Goal: Task Accomplishment & Management: Complete application form

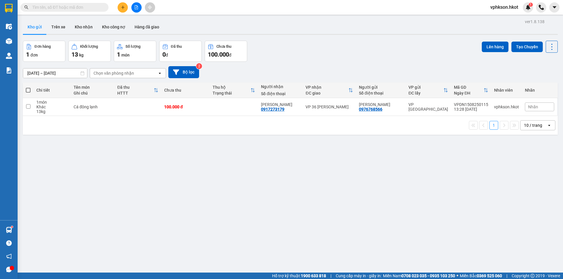
click at [62, 4] on input "text" at bounding box center [66, 7] width 69 height 6
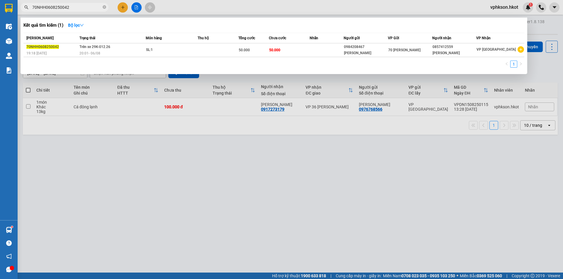
type input "70NHH0608250042"
click at [152, 153] on div at bounding box center [281, 139] width 563 height 279
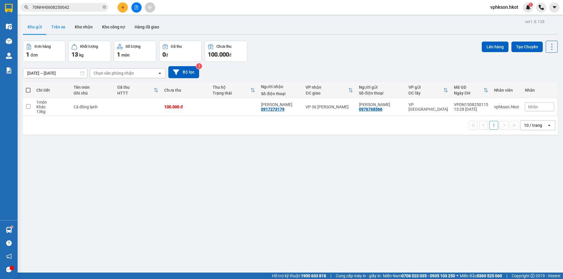
click at [57, 23] on button "Trên xe" at bounding box center [58, 27] width 23 height 14
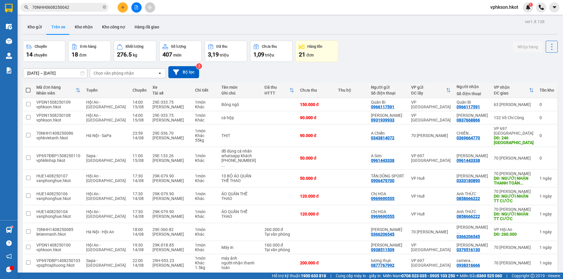
click at [53, 72] on input "[DATE] – [DATE]" at bounding box center [55, 73] width 64 height 9
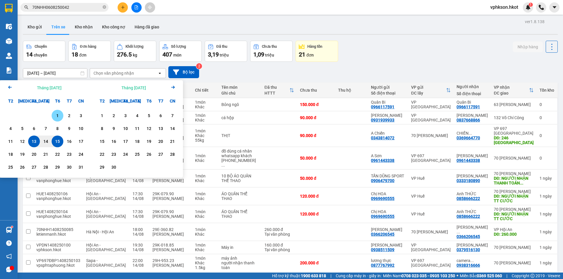
click at [57, 115] on div "1" at bounding box center [57, 115] width 8 height 7
click at [60, 144] on div "15" at bounding box center [57, 141] width 8 height 7
type input "[DATE] – [DATE]"
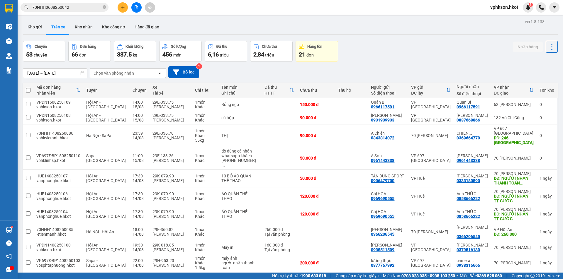
click at [122, 74] on div "Chọn văn phòng nhận" at bounding box center [113, 73] width 40 height 6
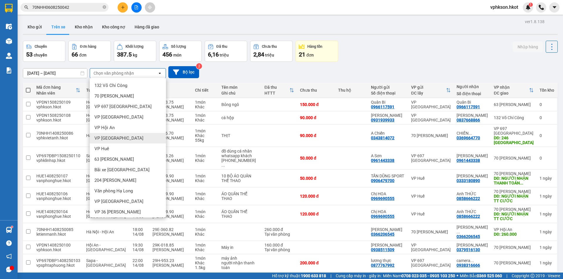
click at [107, 137] on span "VP [GEOGRAPHIC_DATA]" at bounding box center [118, 138] width 49 height 6
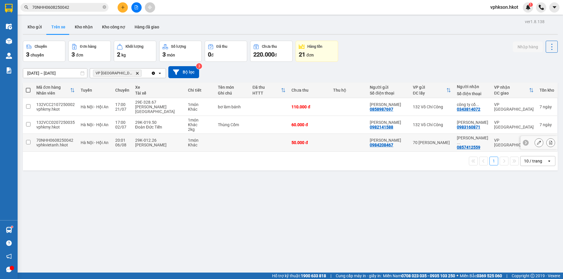
click at [537, 141] on icon at bounding box center [539, 143] width 4 height 4
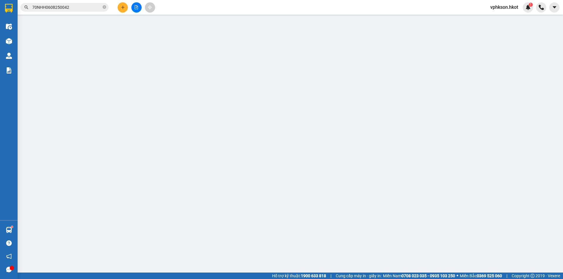
type input "0984208467"
type input "[PERSON_NAME]"
type input "0857412559"
type input "[PERSON_NAME]"
type input "50.000"
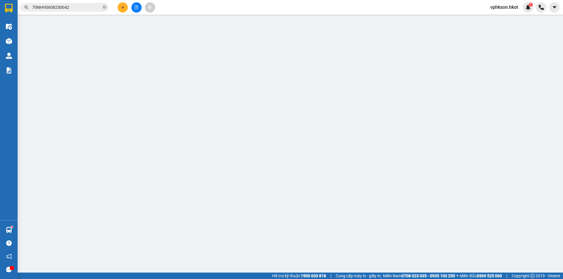
type input "50.000"
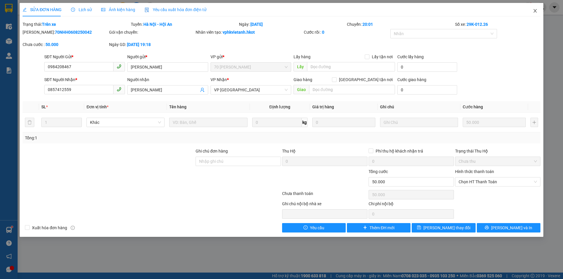
click at [535, 8] on span "Close" at bounding box center [535, 11] width 16 height 16
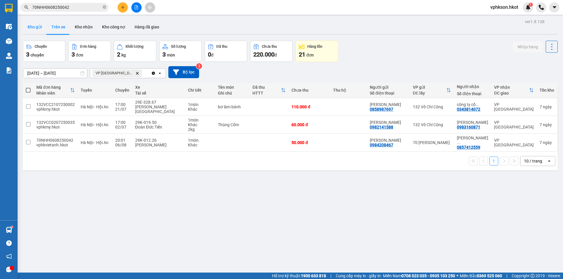
click at [36, 27] on button "Kho gửi" at bounding box center [35, 27] width 24 height 14
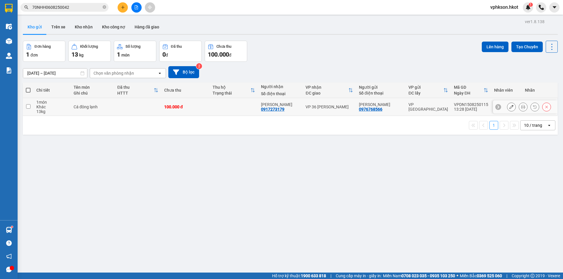
click at [27, 107] on input "checkbox" at bounding box center [28, 106] width 4 height 4
checkbox input "true"
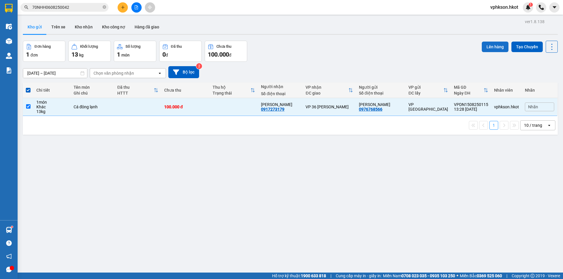
click at [489, 45] on button "Lên hàng" at bounding box center [495, 47] width 27 height 11
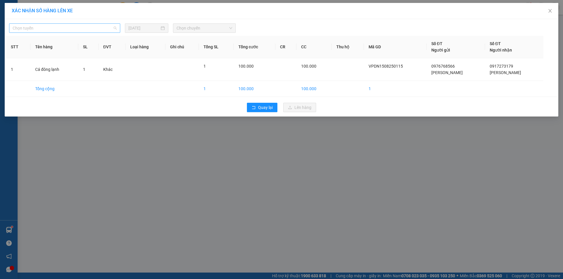
click at [52, 29] on span "Chọn tuyến" at bounding box center [65, 28] width 104 height 9
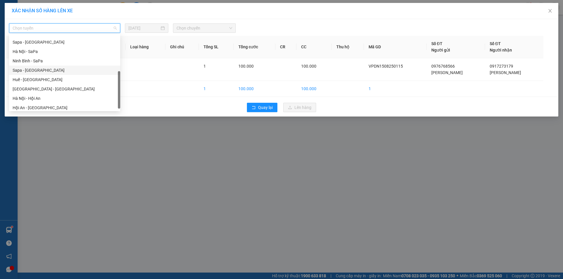
scroll to position [56, 0]
click at [45, 105] on div "Hội An - [GEOGRAPHIC_DATA]" at bounding box center [65, 105] width 104 height 6
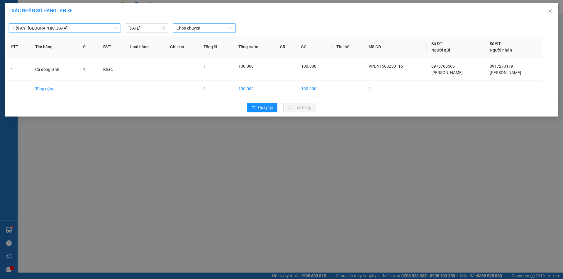
click at [204, 27] on span "Chọn chuyến" at bounding box center [204, 28] width 56 height 9
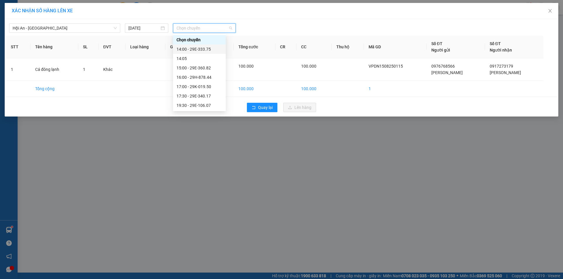
click at [204, 49] on div "14:00 - 29E-333.75" at bounding box center [199, 49] width 46 height 6
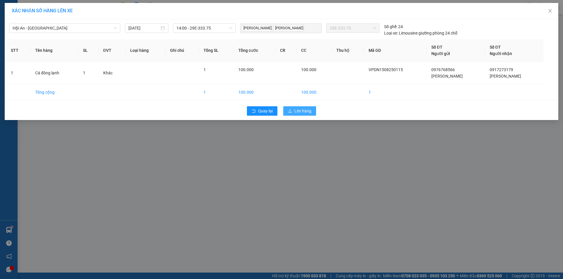
click at [307, 110] on span "Lên hàng" at bounding box center [302, 111] width 17 height 6
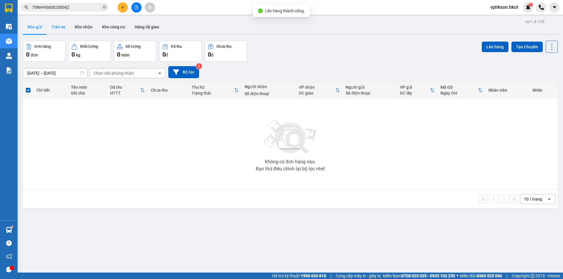
click at [57, 30] on button "Trên xe" at bounding box center [58, 27] width 23 height 14
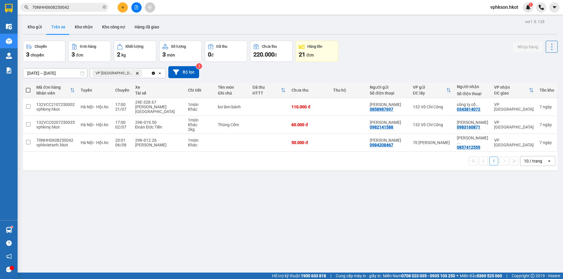
click at [136, 74] on icon "VP Đà Nẵng, close by backspace" at bounding box center [137, 73] width 3 height 3
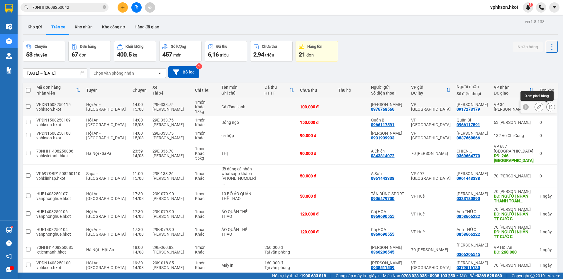
click at [549, 108] on icon at bounding box center [550, 107] width 3 height 4
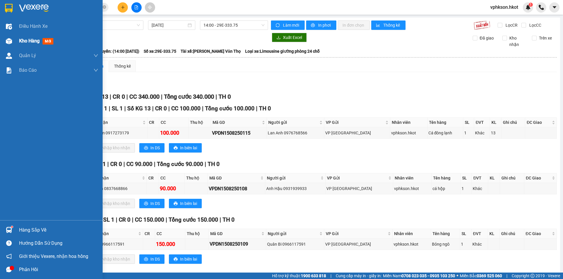
click at [31, 39] on span "Kho hàng" at bounding box center [29, 41] width 21 height 6
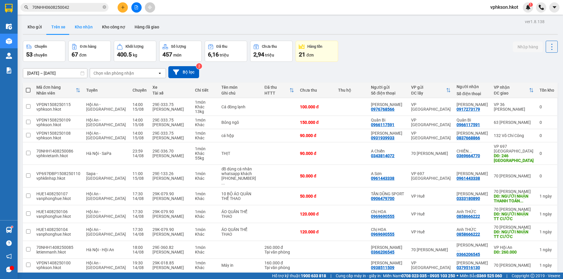
click at [85, 28] on button "Kho nhận" at bounding box center [83, 27] width 27 height 14
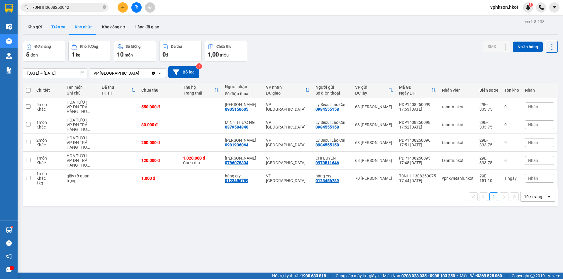
click at [56, 29] on button "Trên xe" at bounding box center [58, 27] width 23 height 14
type input "[DATE] – [DATE]"
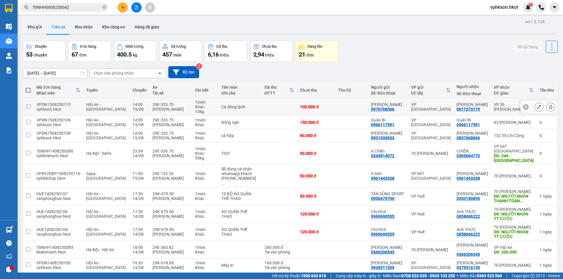
click at [29, 107] on input "checkbox" at bounding box center [28, 106] width 4 height 4
checkbox input "true"
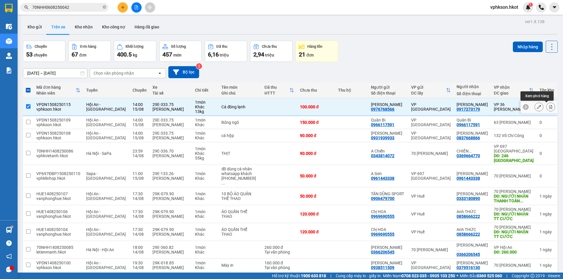
click at [548, 106] on icon at bounding box center [550, 107] width 4 height 4
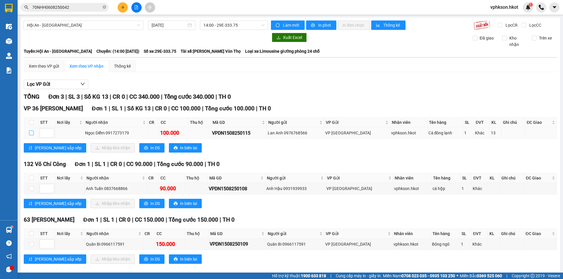
click at [30, 134] on input "checkbox" at bounding box center [31, 133] width 5 height 5
checkbox input "true"
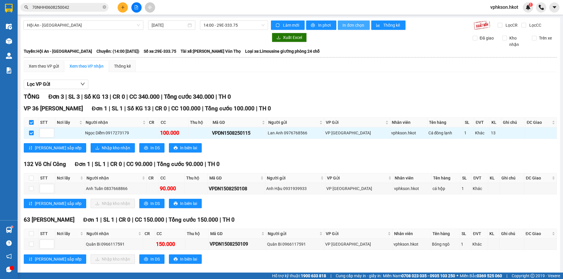
click at [347, 26] on span "In đơn chọn" at bounding box center [353, 25] width 23 height 6
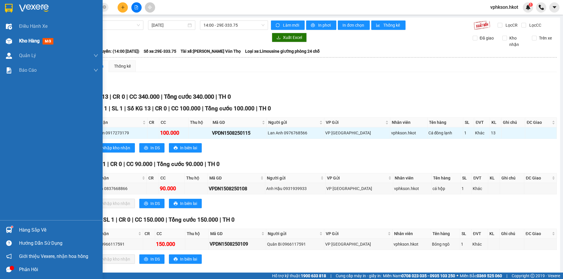
click at [19, 44] on div "Kho hàng mới" at bounding box center [37, 40] width 37 height 7
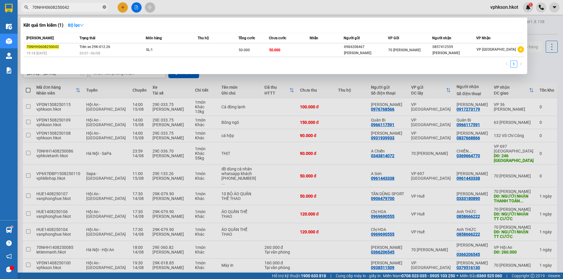
click at [104, 5] on span at bounding box center [105, 8] width 4 height 6
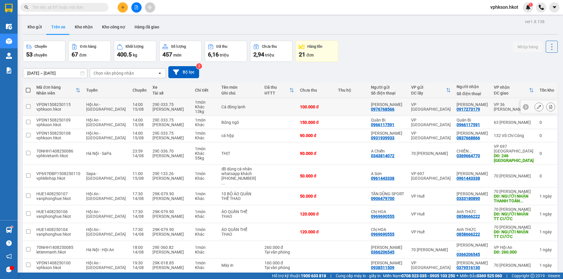
click at [537, 107] on icon at bounding box center [539, 107] width 4 height 4
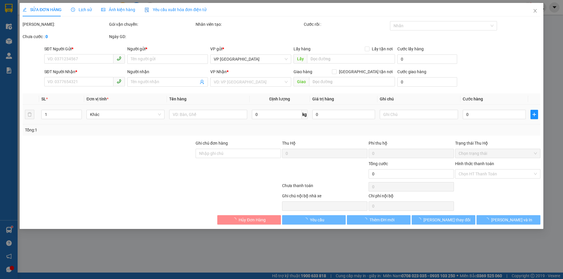
type input "0976768566"
type input "[PERSON_NAME]"
type input "0917273179"
type input "[PERSON_NAME]"
type input "100.000"
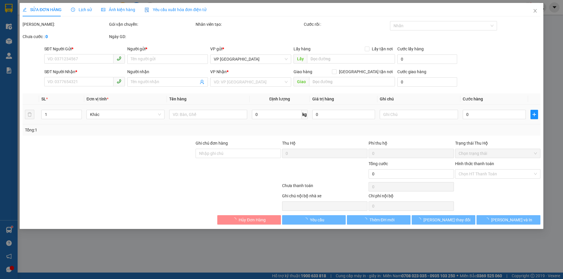
type input "100.000"
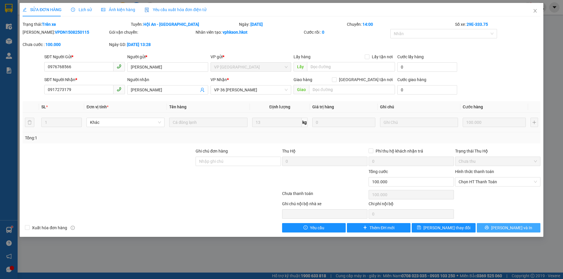
click at [502, 227] on button "[PERSON_NAME] và In" at bounding box center [509, 227] width 64 height 9
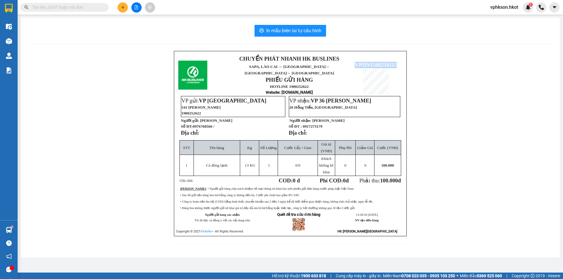
drag, startPoint x: 356, startPoint y: 59, endPoint x: 399, endPoint y: 59, distance: 42.2
click at [399, 62] on p "VPDN1508250115" at bounding box center [376, 65] width 52 height 6
copy span "VPDN1508250115"
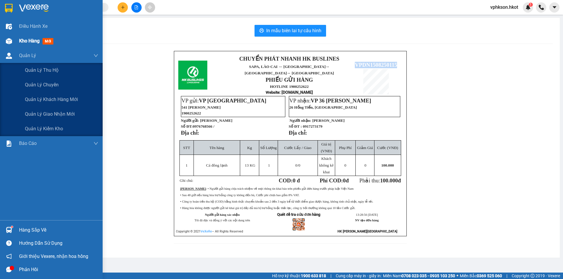
click at [30, 44] on span "Kho hàng" at bounding box center [29, 41] width 21 height 6
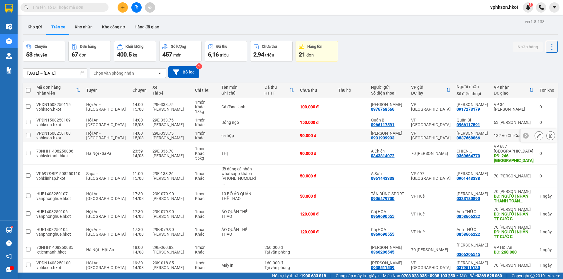
click at [535, 135] on button at bounding box center [539, 136] width 8 height 10
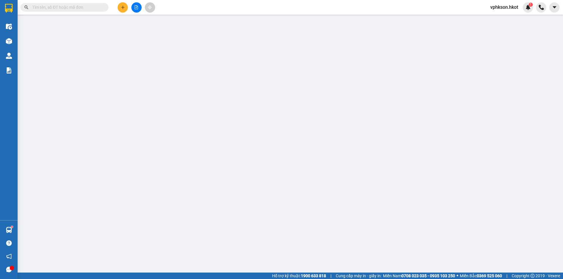
type input "0931939933"
type input "[PERSON_NAME]"
type input "0837668866"
type input "[PERSON_NAME]"
type input "90.000"
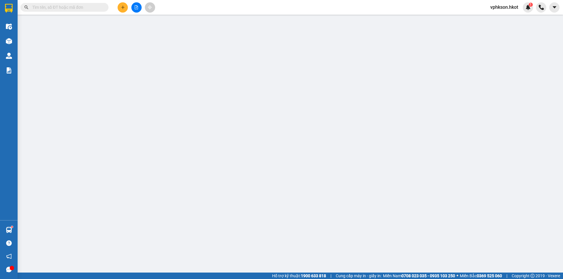
type input "90.000"
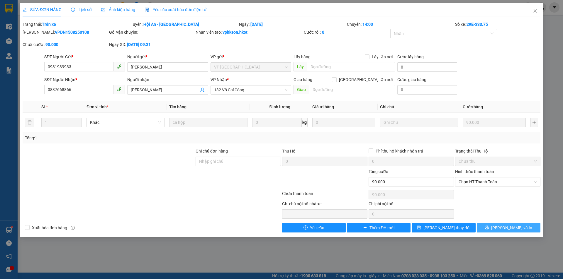
click at [510, 229] on span "[PERSON_NAME] và In" at bounding box center [511, 228] width 41 height 6
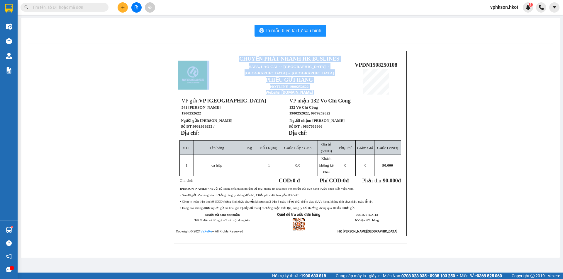
drag, startPoint x: 355, startPoint y: 58, endPoint x: 402, endPoint y: 56, distance: 47.5
click at [402, 56] on div "CHUYỂN PHÁT NHANH HK BUSLINES SAPA, [GEOGRAPHIC_DATA] ↔ [GEOGRAPHIC_DATA] ↔ [GE…" at bounding box center [290, 144] width 233 height 186
copy table "CHUYỂN PHÁT NHANH HK BUSLINES SAPA, [GEOGRAPHIC_DATA] ↔ [GEOGRAPHIC_DATA] ↔ [GE…"
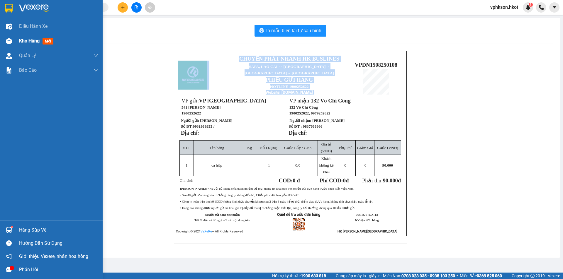
click at [28, 44] on div "Kho hàng mới" at bounding box center [37, 40] width 37 height 7
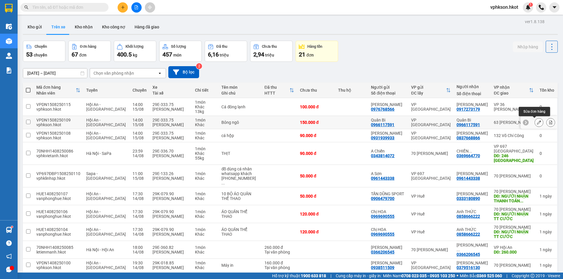
click at [537, 124] on icon at bounding box center [539, 122] width 4 height 4
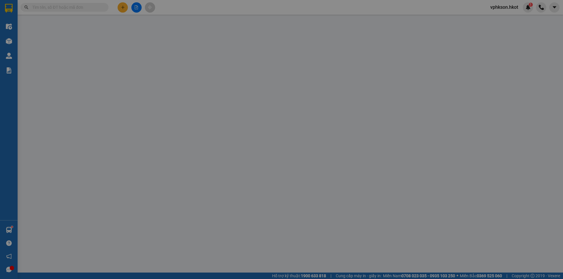
type input "0966117591"
type input "Quân Bi"
type input "0966117591"
type input "Quân Bi"
type input "150.000"
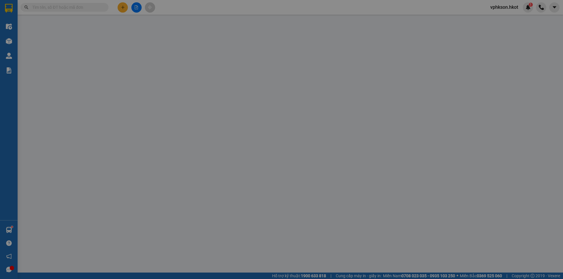
type input "150.000"
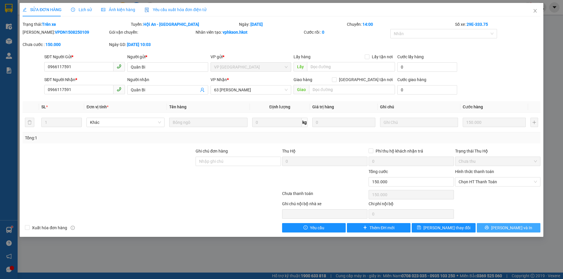
click at [489, 228] on icon "printer" at bounding box center [486, 228] width 4 height 4
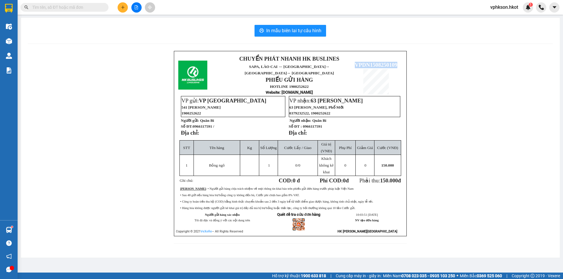
drag, startPoint x: 355, startPoint y: 59, endPoint x: 397, endPoint y: 55, distance: 42.1
click at [397, 55] on td "VPDN1508250109" at bounding box center [375, 75] width 53 height 41
copy span "VPDN1508250109"
